Goal: Browse casually: Explore the website without a specific task or goal

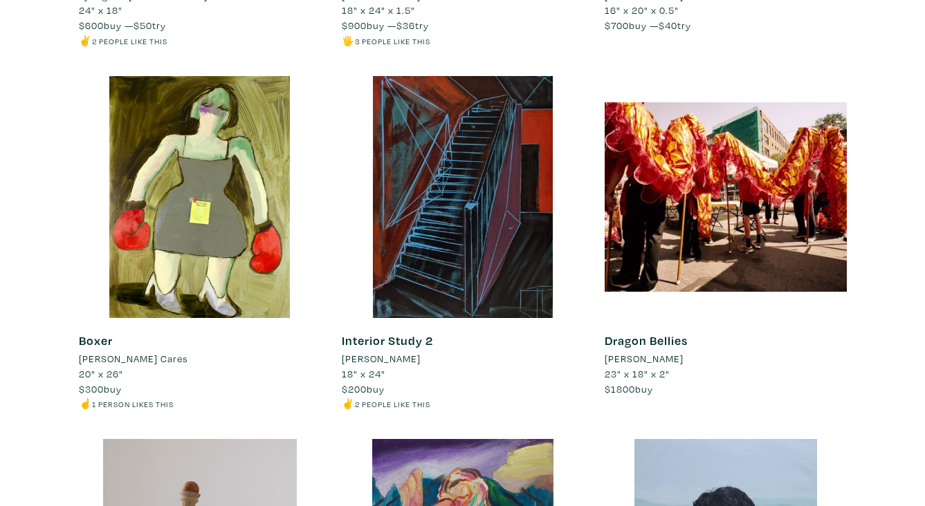
scroll to position [12602, 0]
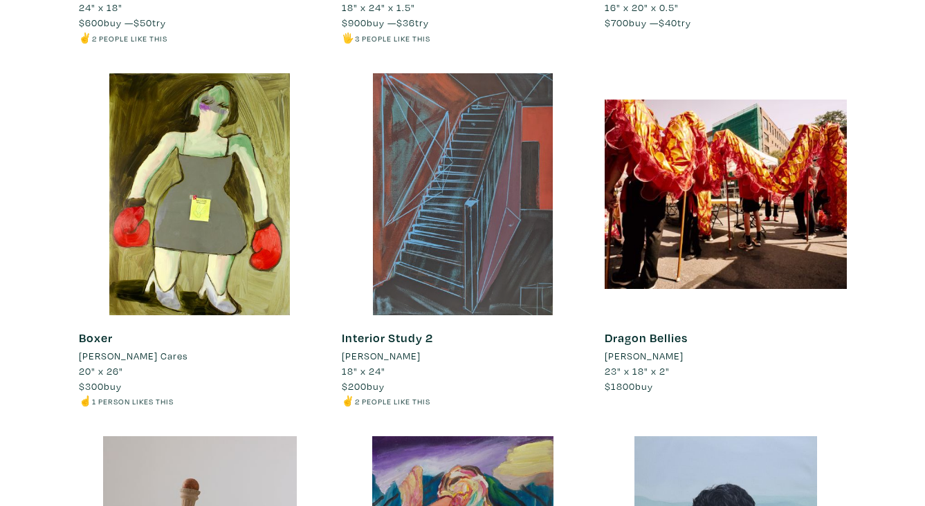
click at [465, 178] on div at bounding box center [463, 194] width 242 height 242
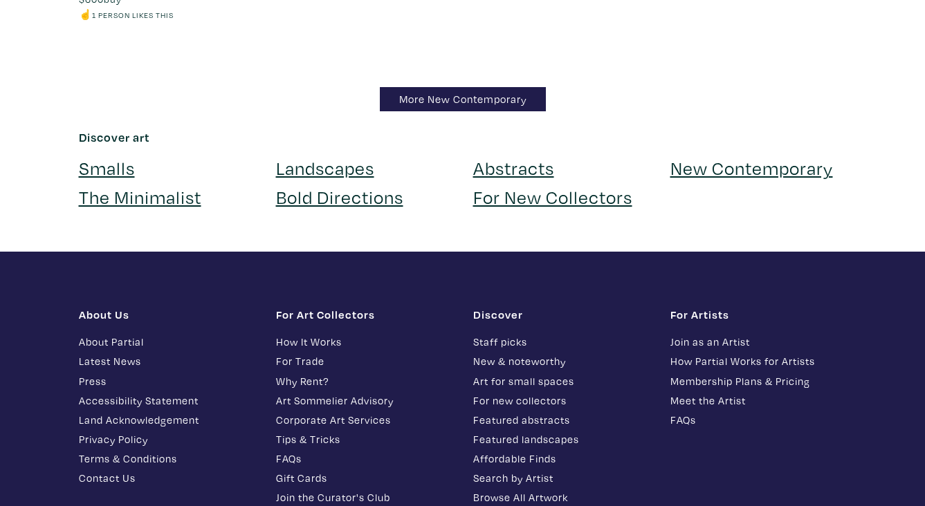
scroll to position [16640, 0]
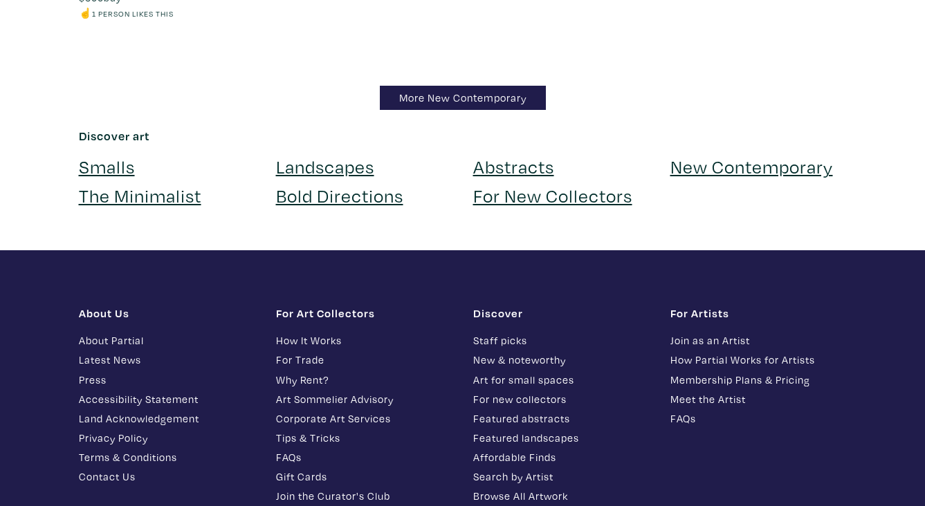
click at [510, 154] on link "Abstracts" at bounding box center [513, 166] width 81 height 24
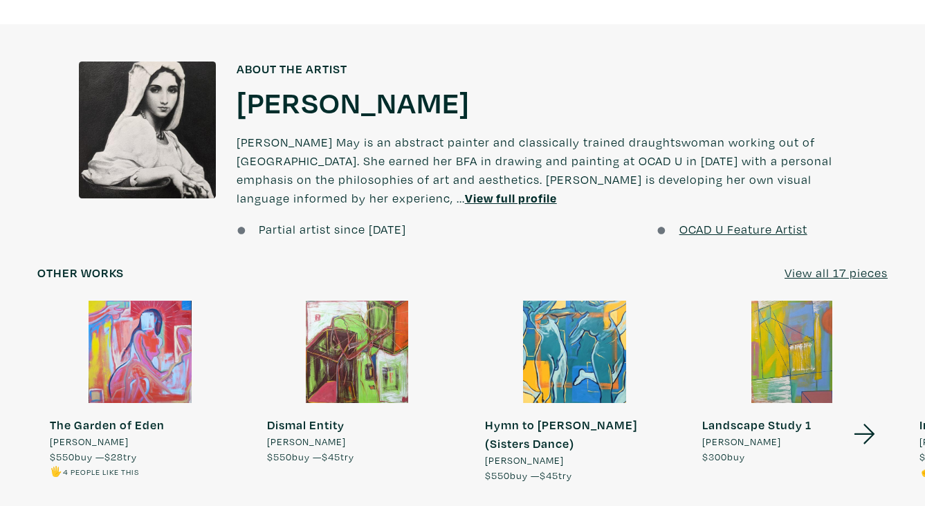
scroll to position [896, 0]
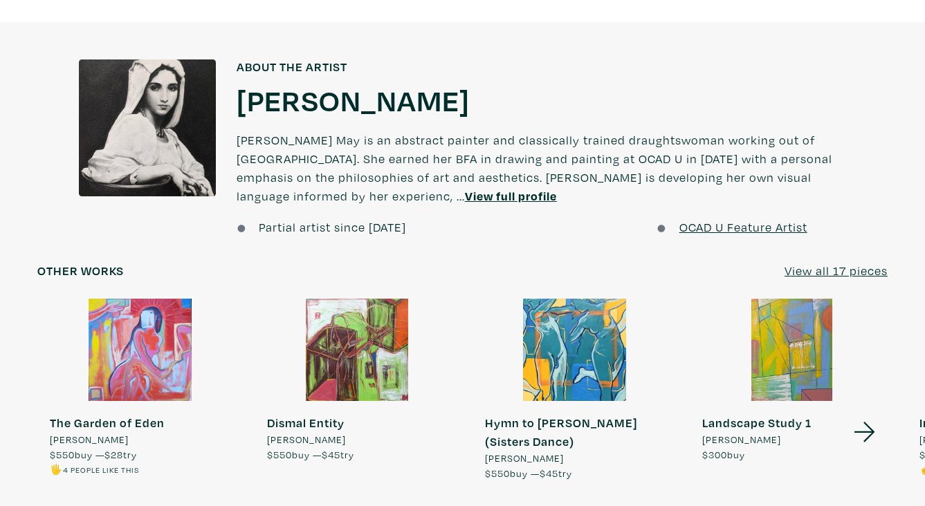
click at [465, 192] on u "View full profile" at bounding box center [511, 196] width 92 height 16
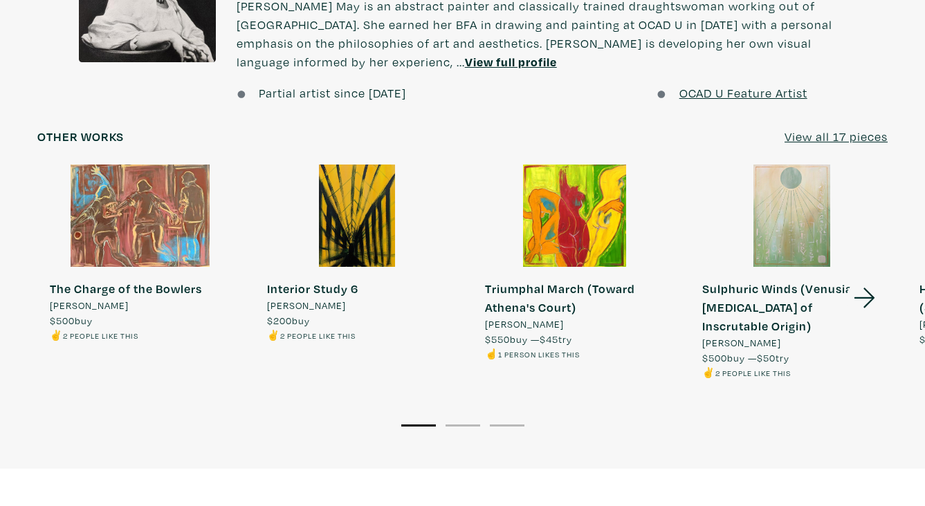
scroll to position [1031, 0]
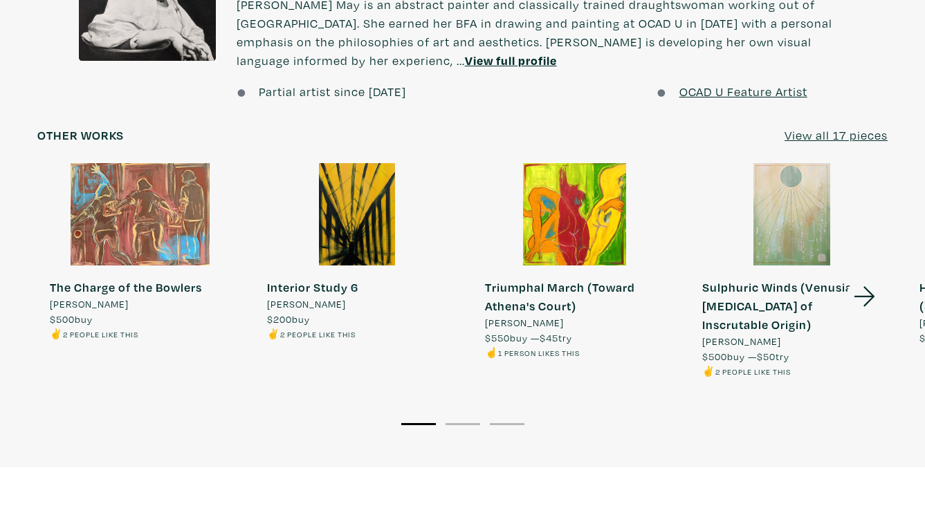
click at [861, 291] on icon at bounding box center [864, 296] width 47 height 37
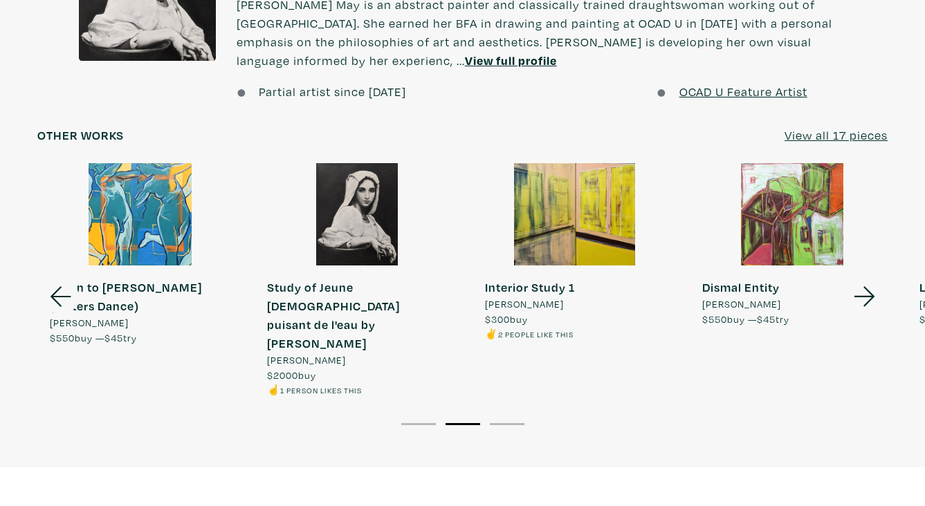
click at [864, 284] on icon at bounding box center [864, 296] width 47 height 37
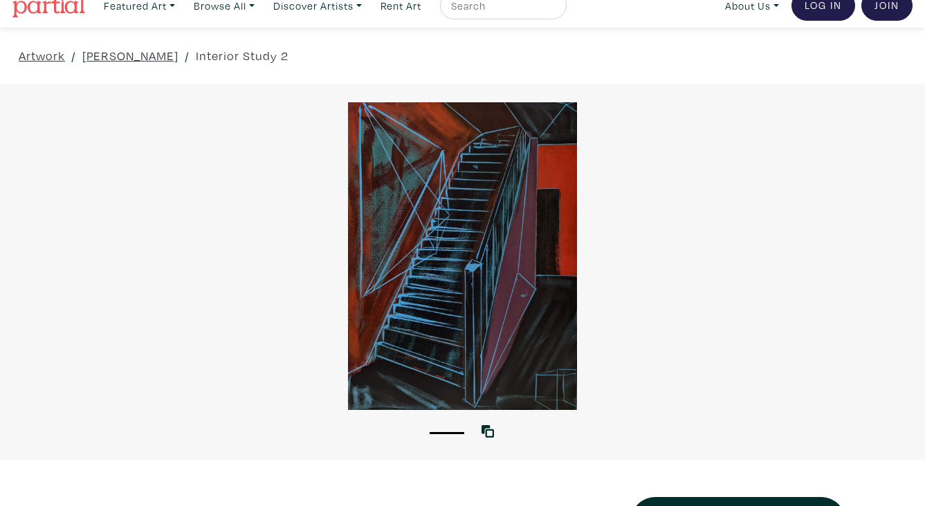
scroll to position [0, 0]
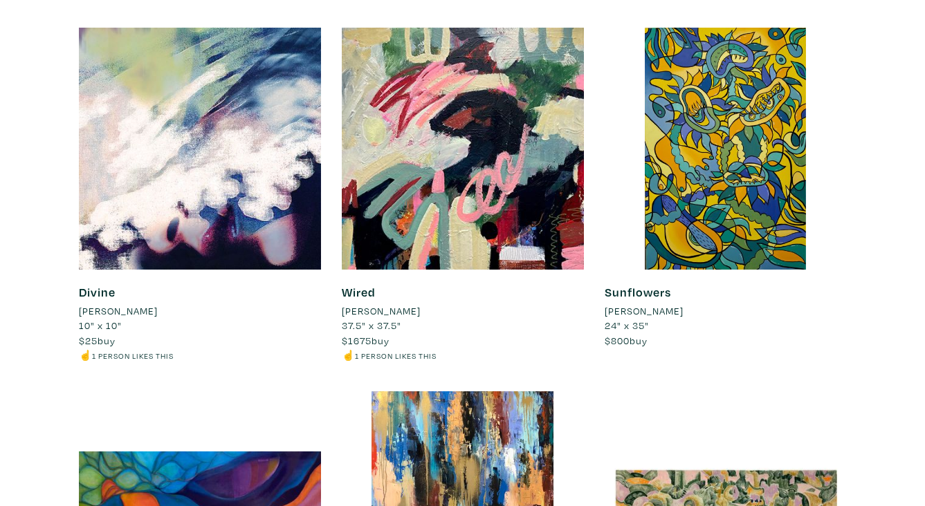
scroll to position [2045, 0]
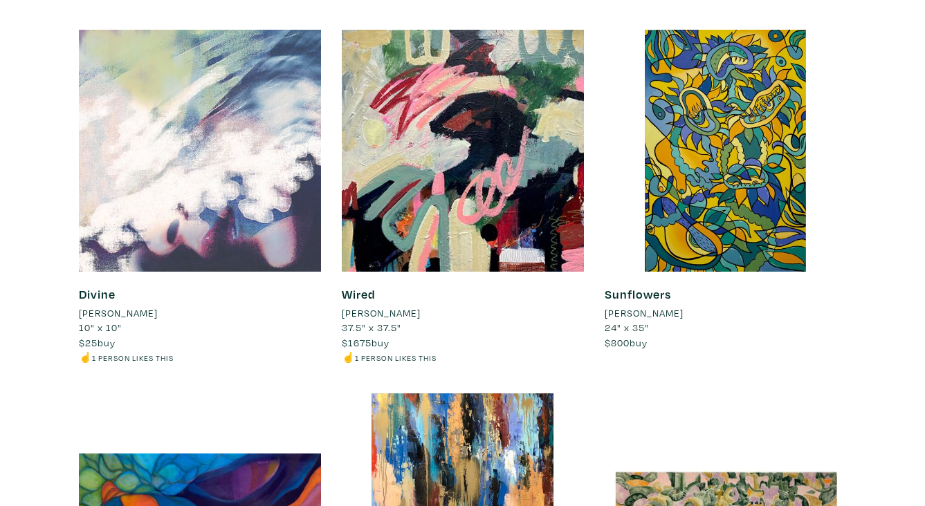
click at [184, 163] on div at bounding box center [200, 151] width 242 height 242
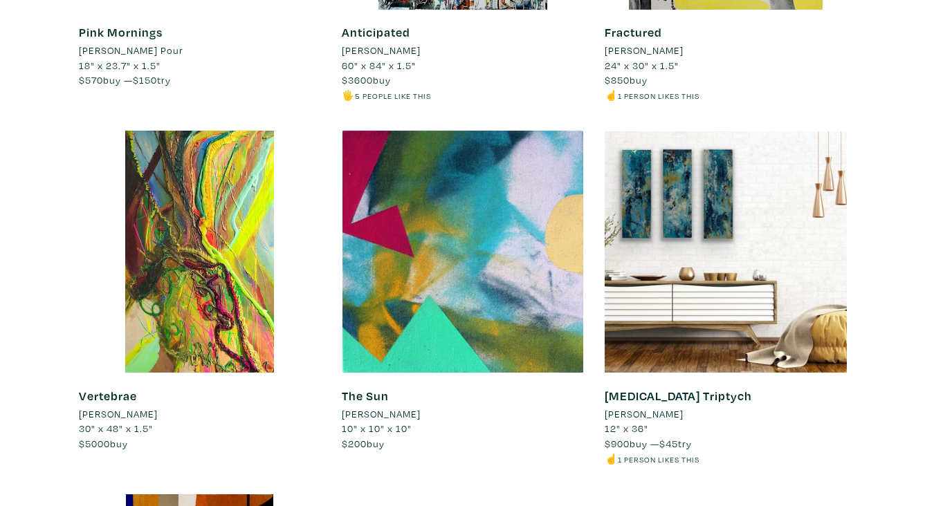
scroll to position [9233, 0]
